Goal: Task Accomplishment & Management: Use online tool/utility

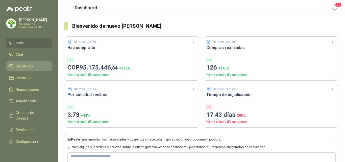
click at [27, 67] on span "Solicitudes" at bounding box center [24, 66] width 17 height 6
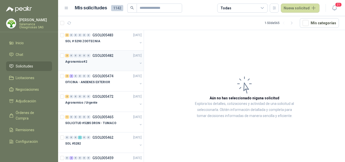
click at [103, 60] on div "Agronomico#2" at bounding box center [101, 62] width 72 height 6
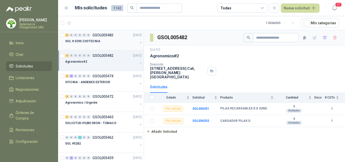
click at [103, 46] on div at bounding box center [101, 46] width 72 height 4
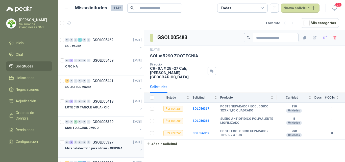
scroll to position [126, 0]
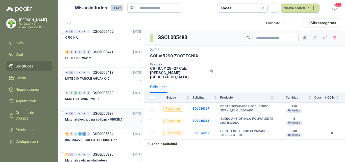
click at [106, 122] on p "Material eléctrico para oficina - OFICINA" at bounding box center [93, 119] width 57 height 5
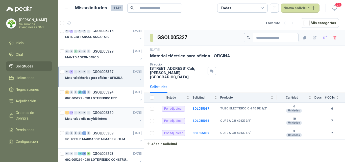
scroll to position [177, 0]
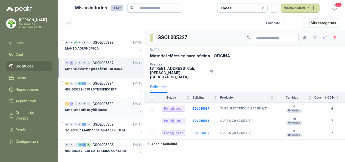
click at [104, 114] on div at bounding box center [101, 115] width 72 height 4
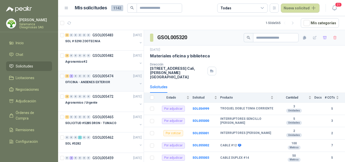
click at [107, 87] on div at bounding box center [101, 87] width 72 height 4
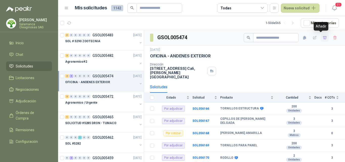
click at [323, 39] on icon "button" at bounding box center [325, 38] width 4 height 4
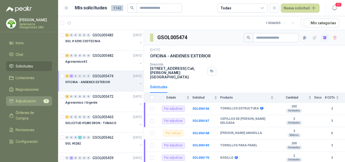
click at [27, 103] on span "Adjudicación" at bounding box center [26, 101] width 20 height 6
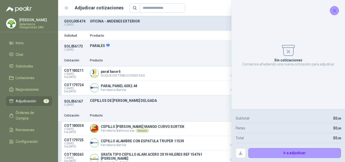
click at [335, 10] on icon "Cerrar" at bounding box center [334, 11] width 6 height 6
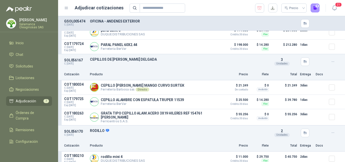
scroll to position [50, 0]
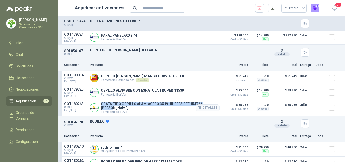
drag, startPoint x: 216, startPoint y: 106, endPoint x: 104, endPoint y: 104, distance: 112.6
click at [102, 105] on article "COT180263 C: [DATE] Exp: [DATE] GRATA TIPO CEPILLO ALAM.ACERO 3X19 HILERES REF …" at bounding box center [201, 108] width 287 height 16
copy p "RATA TIPO CEPILLO ALAM.ACERO 3X19 HILERES REF 154761 [PERSON_NAME]"
click at [158, 115] on article "COT180263 C: [DATE] Exp: [DATE] GRATA TIPO CEPILLO ALAM.ACERO 3X19 HILERES REF …" at bounding box center [201, 108] width 287 height 16
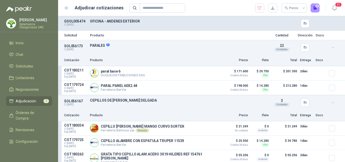
scroll to position [0, 0]
click at [201, 72] on button "Detalles" at bounding box center [208, 73] width 24 height 7
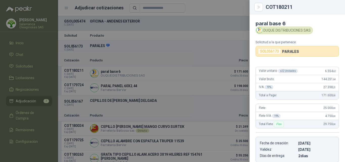
click at [141, 86] on div at bounding box center [172, 81] width 345 height 162
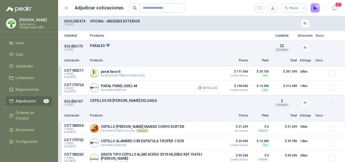
click at [204, 90] on button "Detalles" at bounding box center [208, 87] width 24 height 7
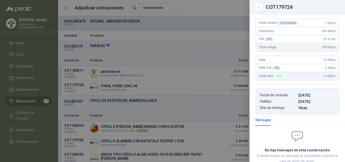
scroll to position [0, 0]
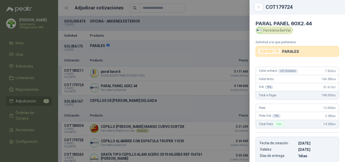
click at [192, 91] on div at bounding box center [172, 81] width 345 height 162
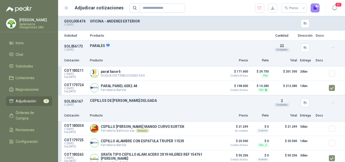
click at [315, 10] on button "7" at bounding box center [314, 8] width 9 height 9
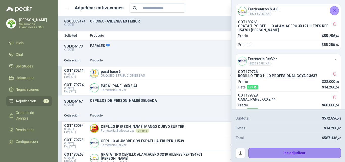
click at [254, 153] on button "Ir a adjudicar" at bounding box center [294, 153] width 93 height 10
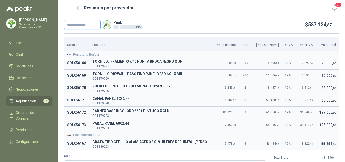
click at [73, 26] on input "text" at bounding box center [82, 24] width 36 height 9
type input "*"
type input "**********"
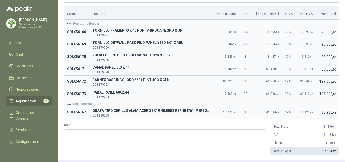
scroll to position [49, 0]
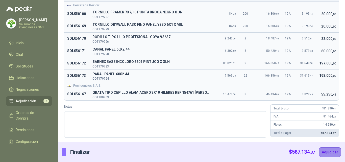
click at [322, 151] on button "Adjudicar" at bounding box center [330, 152] width 22 height 10
